Goal: Task Accomplishment & Management: Manage account settings

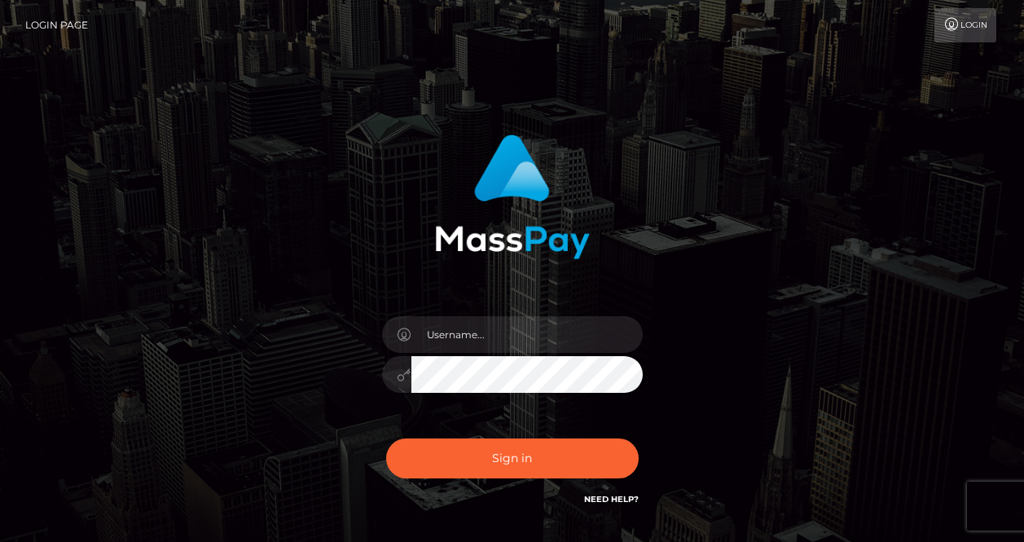
scroll to position [81, 0]
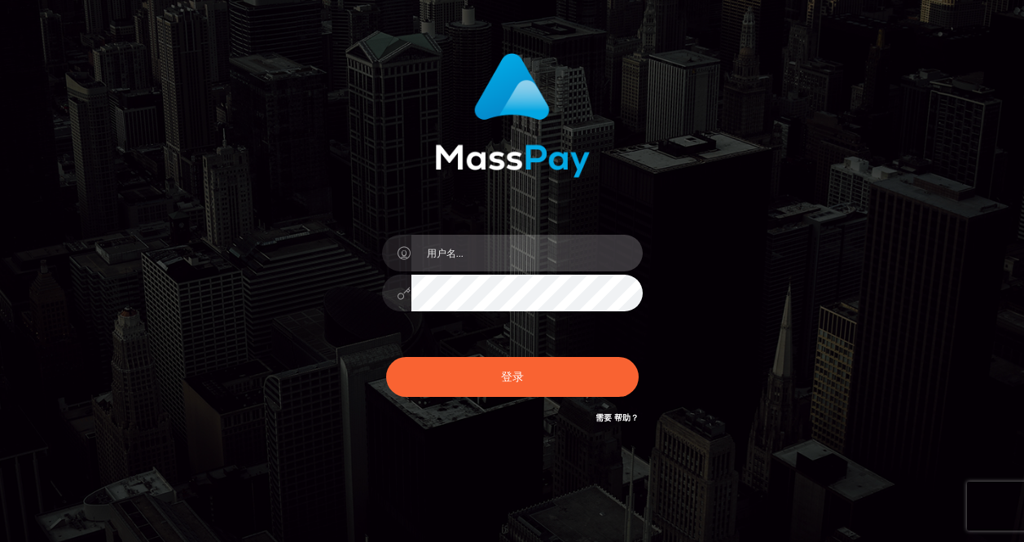
click at [494, 260] on input "text" at bounding box center [526, 253] width 231 height 37
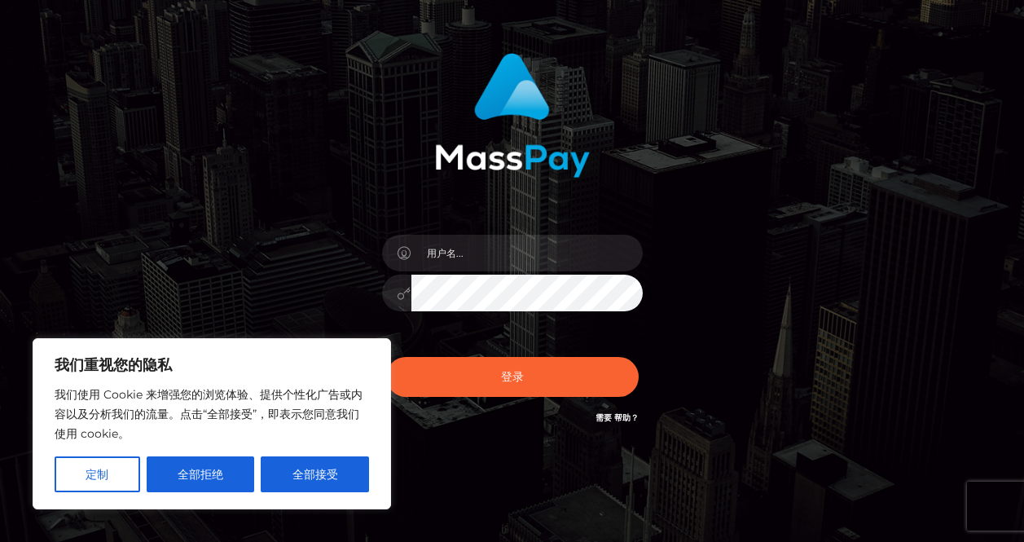
drag, startPoint x: 652, startPoint y: 195, endPoint x: 581, endPoint y: 231, distance: 79.4
click at [646, 199] on div "登录 需要 帮助？" at bounding box center [512, 240] width 428 height 398
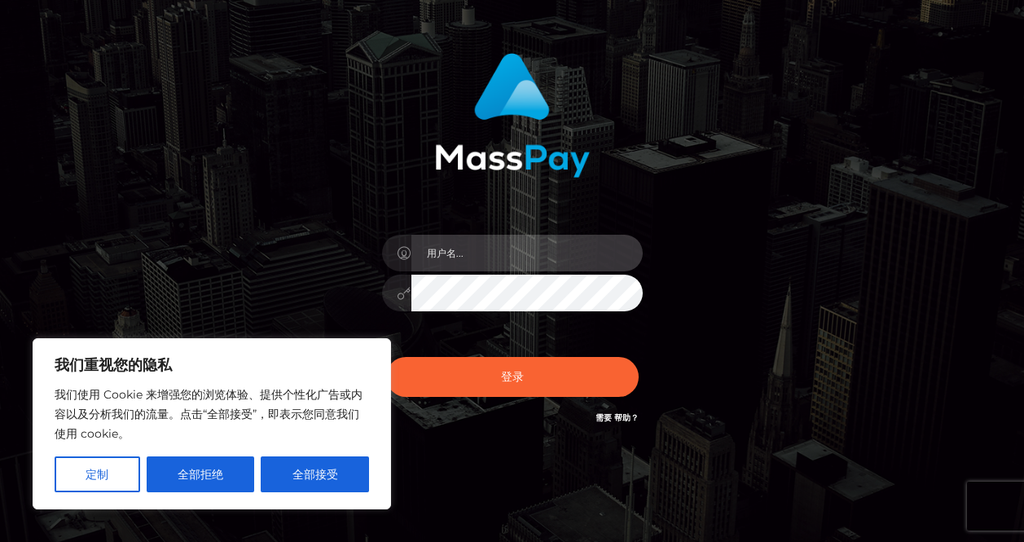
click at [551, 248] on input "text" at bounding box center [526, 253] width 231 height 37
paste input "[EMAIL_ADDRESS][DOMAIN_NAME]"
type input "[EMAIL_ADDRESS][DOMAIN_NAME]"
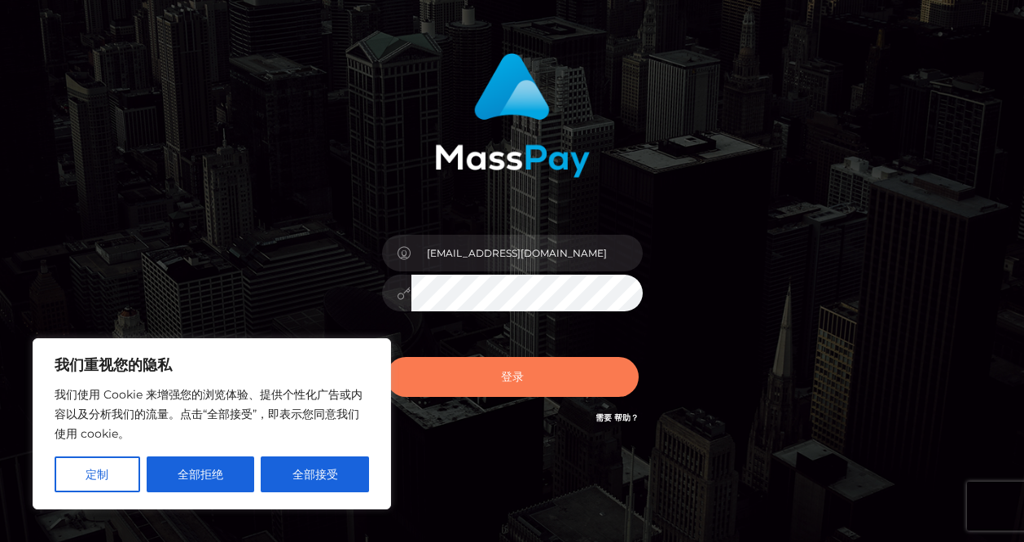
click at [524, 373] on button "登录" at bounding box center [512, 377] width 252 height 40
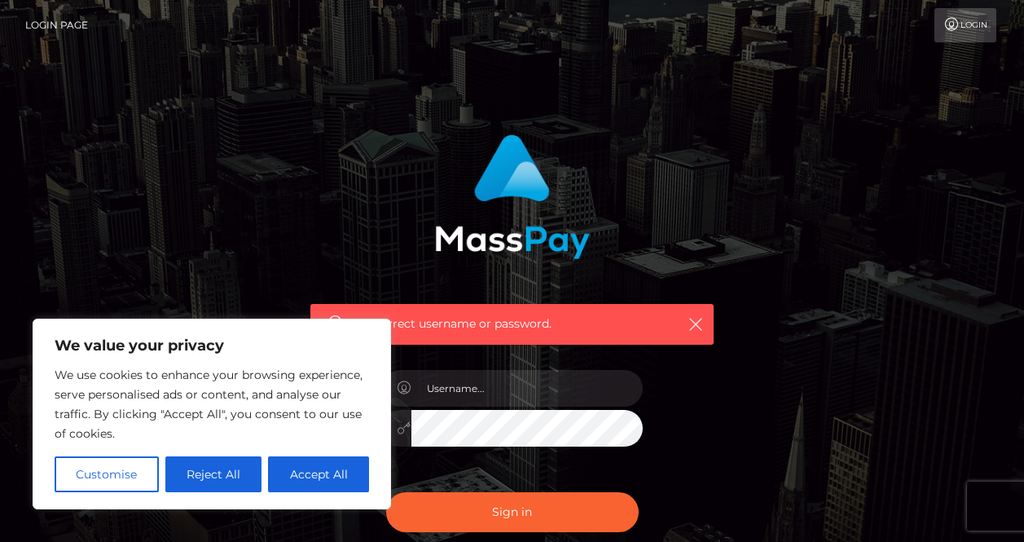
click at [975, 319] on div "Incorrect username or password." at bounding box center [512, 356] width 928 height 468
click at [972, 319] on div "Incorrect username or password." at bounding box center [512, 356] width 928 height 468
drag, startPoint x: 687, startPoint y: 318, endPoint x: 695, endPoint y: 320, distance: 8.3
click at [688, 319] on icon "button" at bounding box center [695, 324] width 16 height 16
click at [695, 320] on icon "button" at bounding box center [695, 324] width 16 height 16
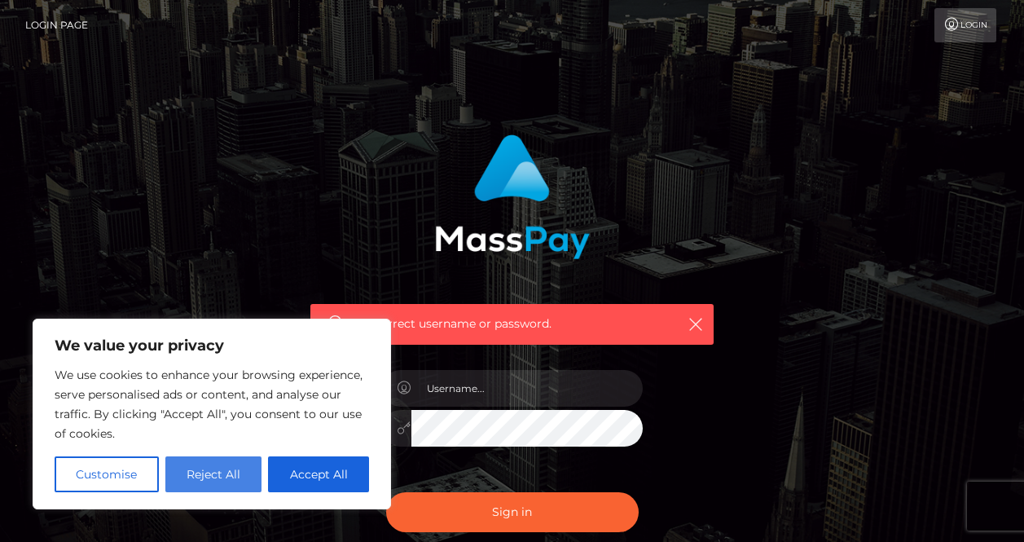
drag, startPoint x: 230, startPoint y: 446, endPoint x: 234, endPoint y: 463, distance: 17.4
click at [230, 449] on div "We use cookies to enhance your browsing experience, serve personalised ads or c…" at bounding box center [212, 428] width 314 height 127
click at [238, 465] on button "Reject All" at bounding box center [213, 474] width 97 height 36
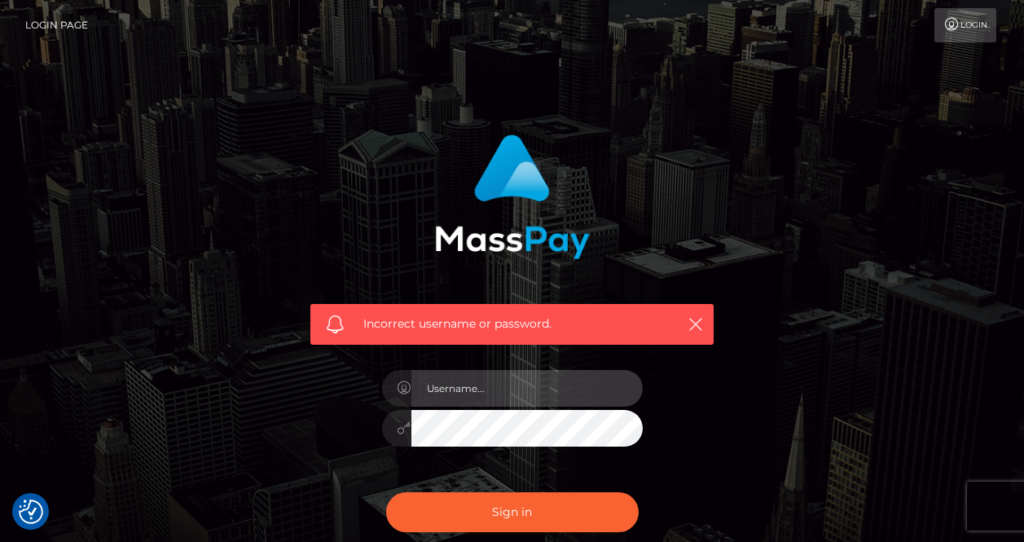
click at [453, 392] on input "text" at bounding box center [526, 388] width 231 height 37
click at [425, 396] on input "text" at bounding box center [526, 388] width 231 height 37
paste input "marcocerdadrop"
type input "marcocerdadrop"
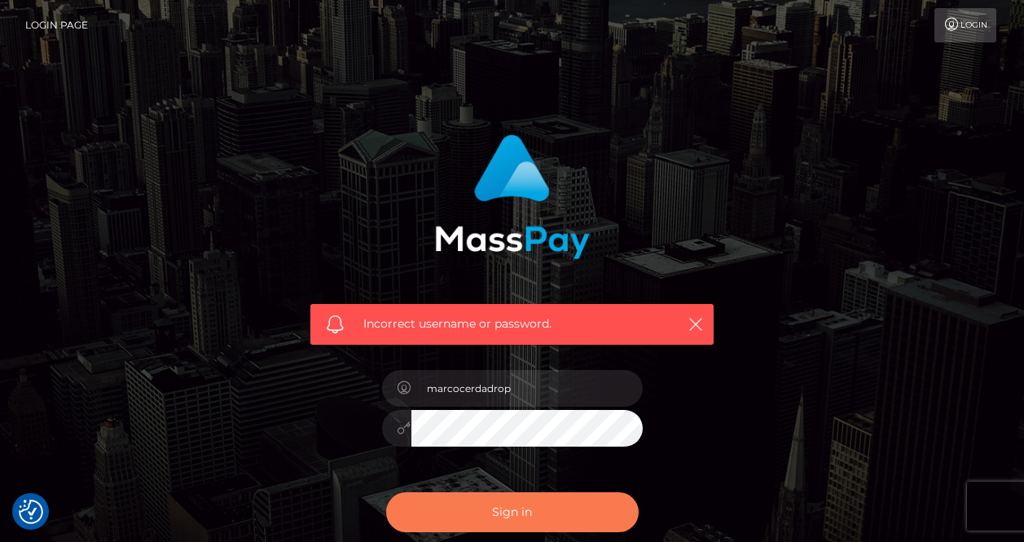
click at [509, 504] on button "Sign in" at bounding box center [512, 512] width 252 height 40
